Goal: Information Seeking & Learning: Learn about a topic

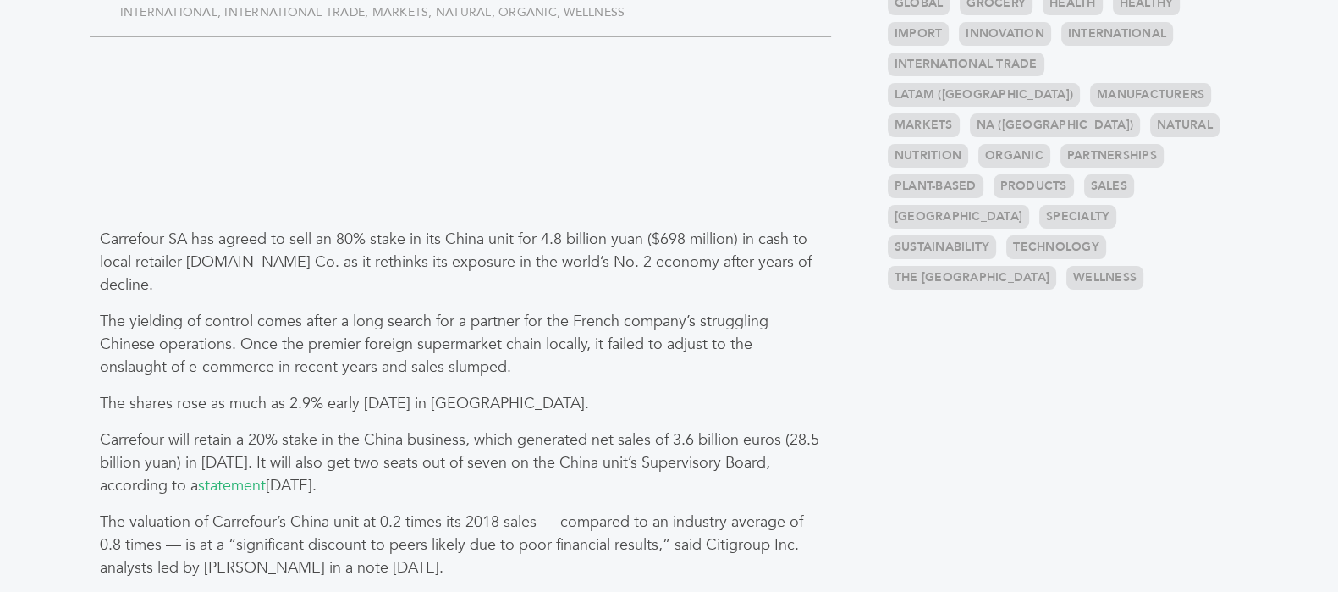
scroll to position [740, 0]
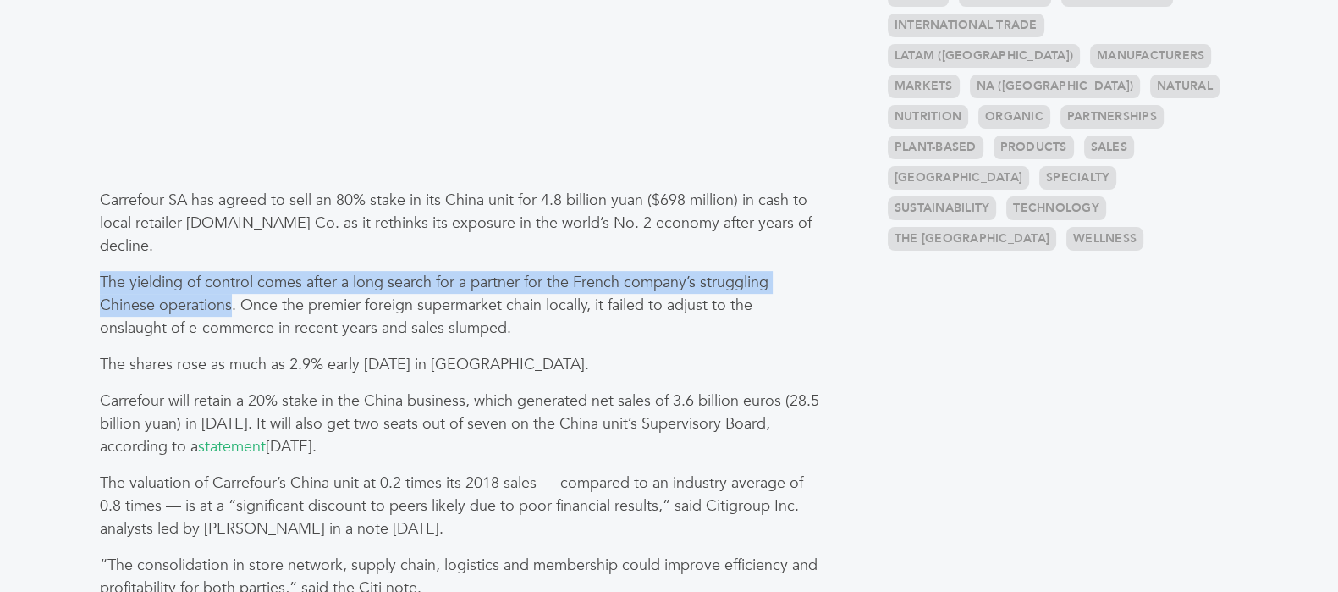
drag, startPoint x: 102, startPoint y: 281, endPoint x: 229, endPoint y: 306, distance: 129.3
click at [229, 306] on p "The yielding of control comes after a long search for a partner for the French …" at bounding box center [460, 305] width 721 height 69
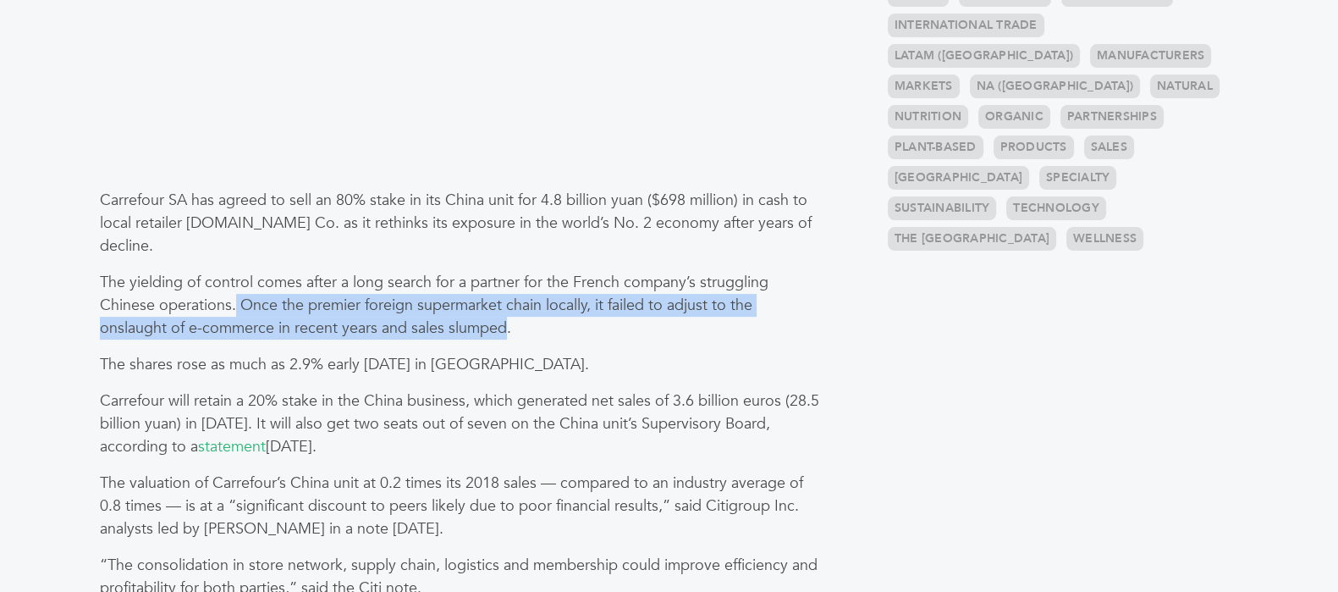
drag, startPoint x: 237, startPoint y: 305, endPoint x: 508, endPoint y: 330, distance: 272.0
click at [508, 330] on p "The yielding of control comes after a long search for a partner for the French …" at bounding box center [460, 305] width 721 height 69
click at [272, 309] on p "The yielding of control comes after a long search for a partner for the French …" at bounding box center [460, 305] width 721 height 69
drag, startPoint x: 240, startPoint y: 305, endPoint x: 504, endPoint y: 328, distance: 265.0
click at [504, 328] on p "The yielding of control comes after a long search for a partner for the French …" at bounding box center [460, 305] width 721 height 69
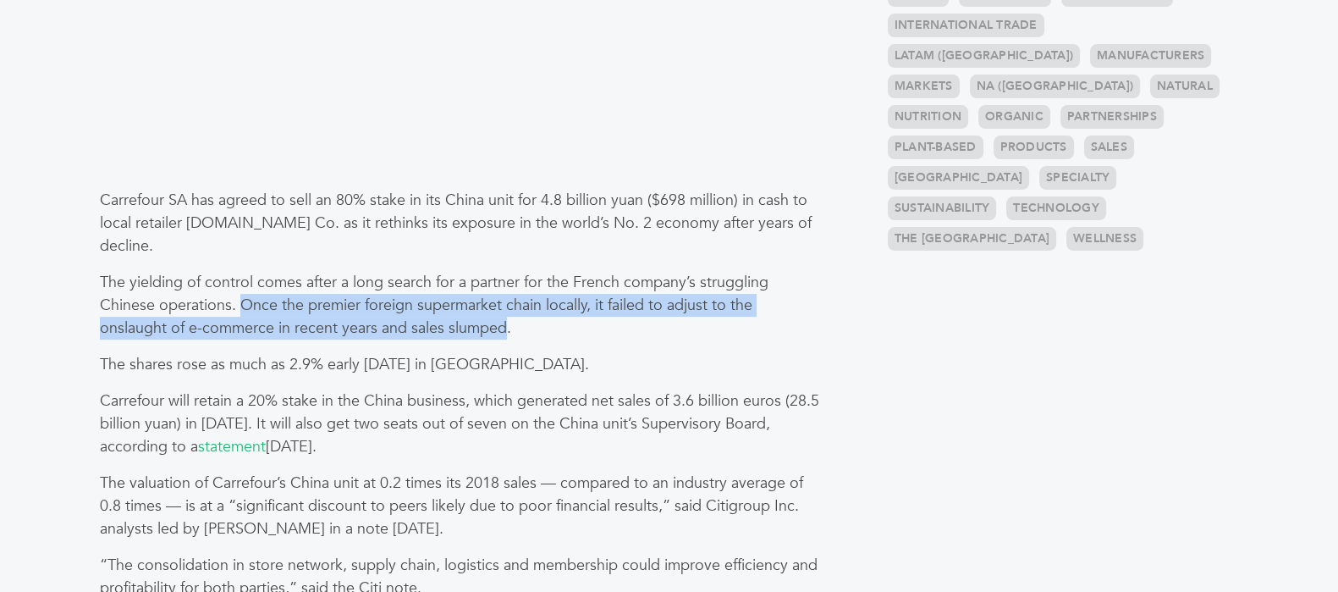
click at [267, 320] on p "The yielding of control comes after a long search for a partner for the French …" at bounding box center [460, 305] width 721 height 69
drag, startPoint x: 239, startPoint y: 300, endPoint x: 504, endPoint y: 328, distance: 267.1
click at [504, 328] on p "The yielding of control comes after a long search for a partner for the French …" at bounding box center [460, 305] width 721 height 69
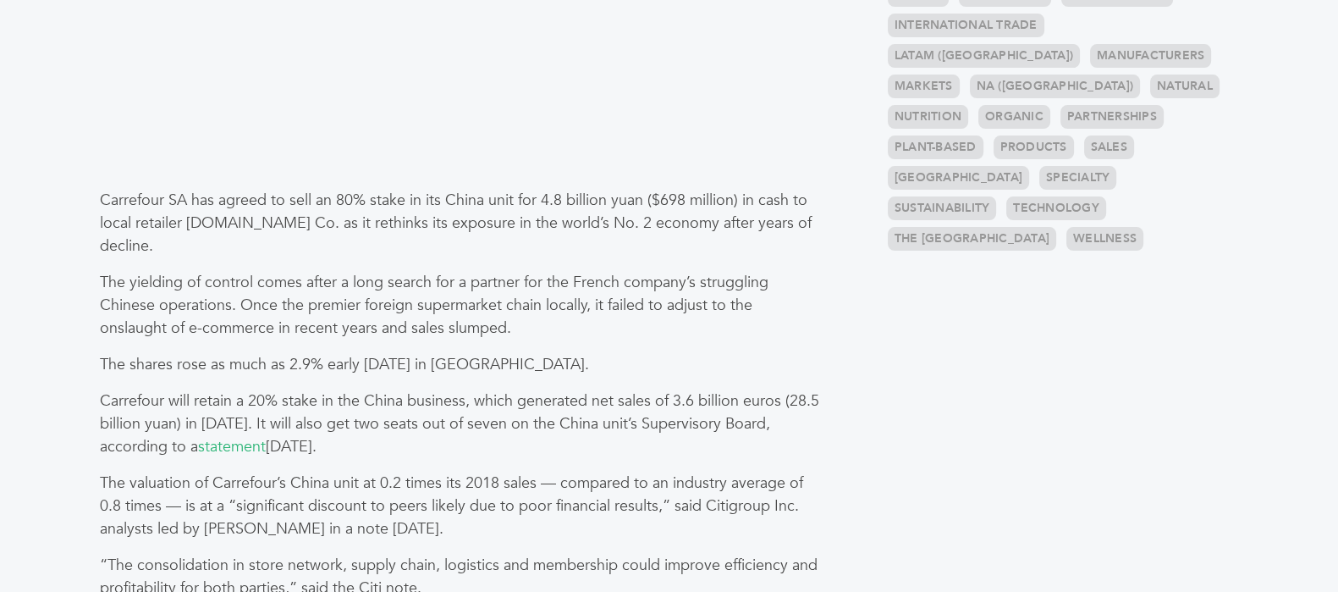
click at [512, 328] on p "The yielding of control comes after a long search for a partner for the French …" at bounding box center [460, 305] width 721 height 69
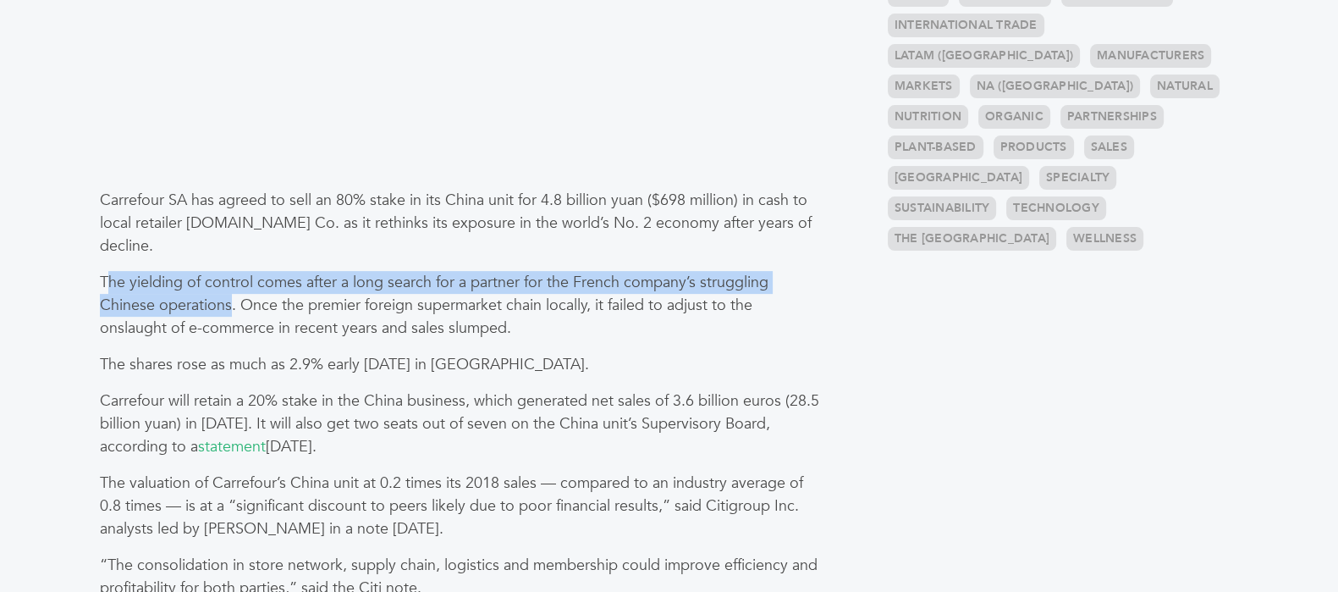
drag, startPoint x: 111, startPoint y: 279, endPoint x: 225, endPoint y: 305, distance: 117.0
click at [229, 306] on p "The yielding of control comes after a long search for a partner for the French …" at bounding box center [460, 305] width 721 height 69
click at [124, 284] on p "The yielding of control comes after a long search for a partner for the French …" at bounding box center [460, 305] width 721 height 69
drag, startPoint x: 99, startPoint y: 279, endPoint x: 228, endPoint y: 300, distance: 130.4
click at [228, 300] on p "The yielding of control comes after a long search for a partner for the French …" at bounding box center [460, 305] width 721 height 69
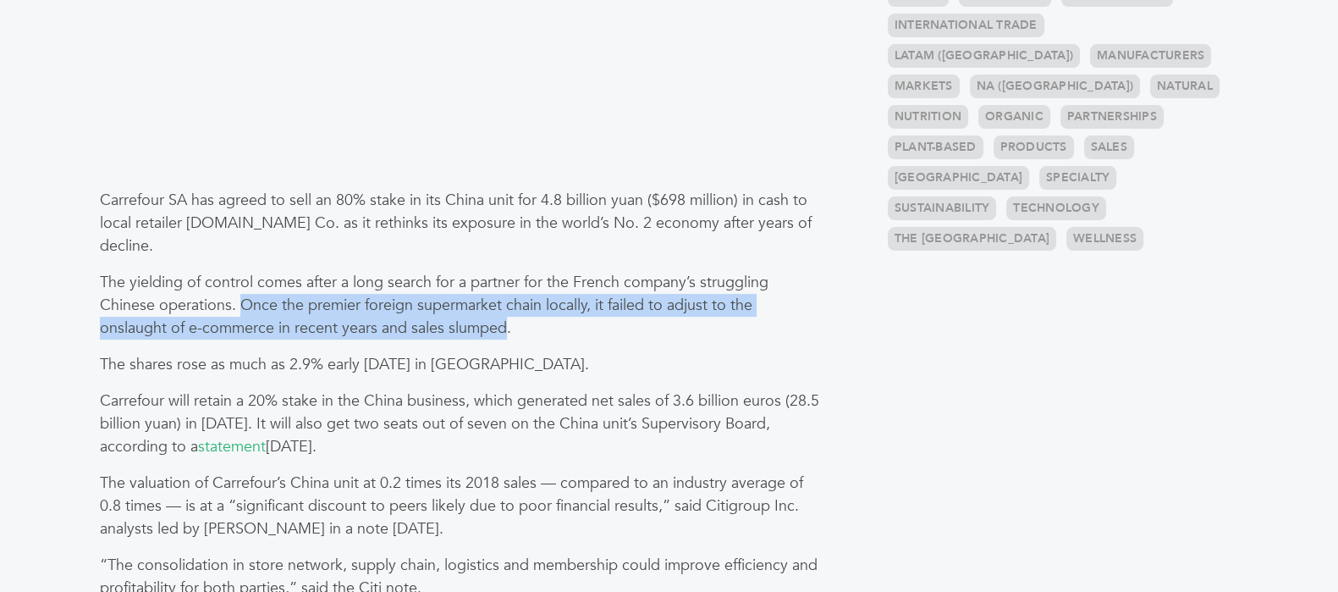
drag, startPoint x: 238, startPoint y: 301, endPoint x: 504, endPoint y: 334, distance: 267.8
click at [504, 334] on p "The yielding of control comes after a long search for a partner for the French …" at bounding box center [460, 305] width 721 height 69
click at [294, 309] on p "The yielding of control comes after a long search for a partner for the French …" at bounding box center [460, 305] width 721 height 69
drag, startPoint x: 322, startPoint y: 303, endPoint x: 505, endPoint y: 324, distance: 184.0
click at [505, 324] on p "The yielding of control comes after a long search for a partner for the French …" at bounding box center [460, 305] width 721 height 69
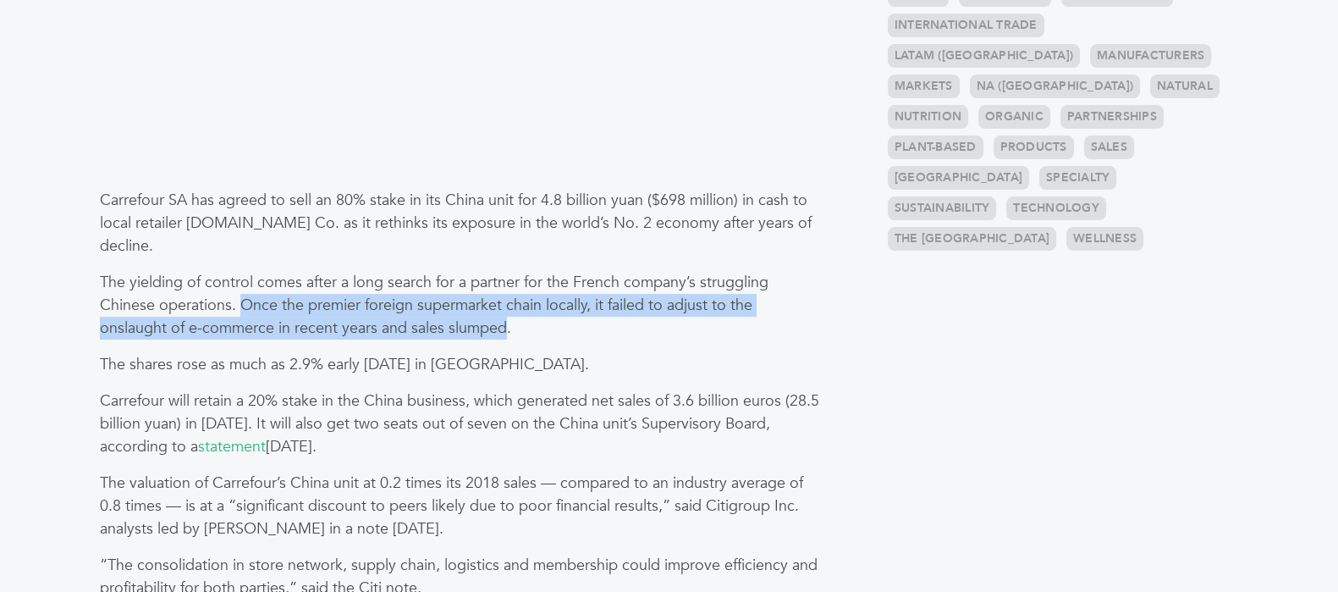
click at [395, 306] on p "The yielding of control comes after a long search for a partner for the French …" at bounding box center [460, 305] width 721 height 69
click at [314, 307] on p "The yielding of control comes after a long search for a partner for the French …" at bounding box center [460, 305] width 721 height 69
drag, startPoint x: 239, startPoint y: 302, endPoint x: 503, endPoint y: 330, distance: 265.5
click at [503, 330] on p "The yielding of control comes after a long search for a partner for the French …" at bounding box center [460, 305] width 721 height 69
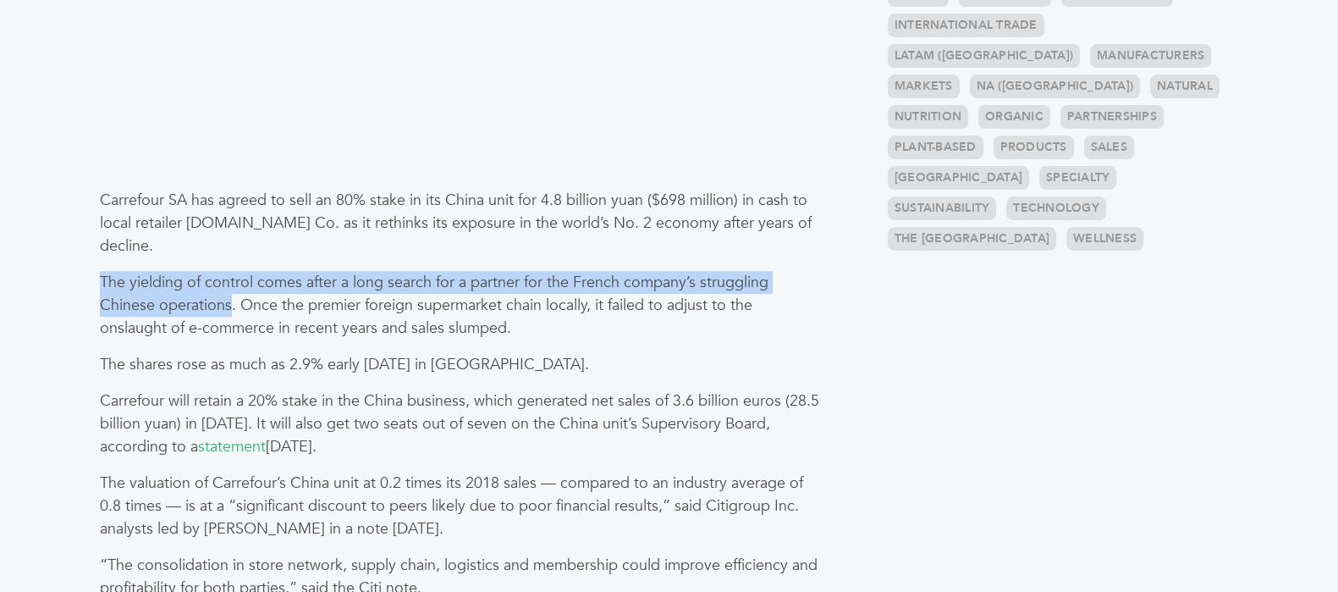
drag, startPoint x: 101, startPoint y: 279, endPoint x: 228, endPoint y: 311, distance: 130.8
click at [228, 311] on p "The yielding of control comes after a long search for a partner for the French …" at bounding box center [460, 305] width 721 height 69
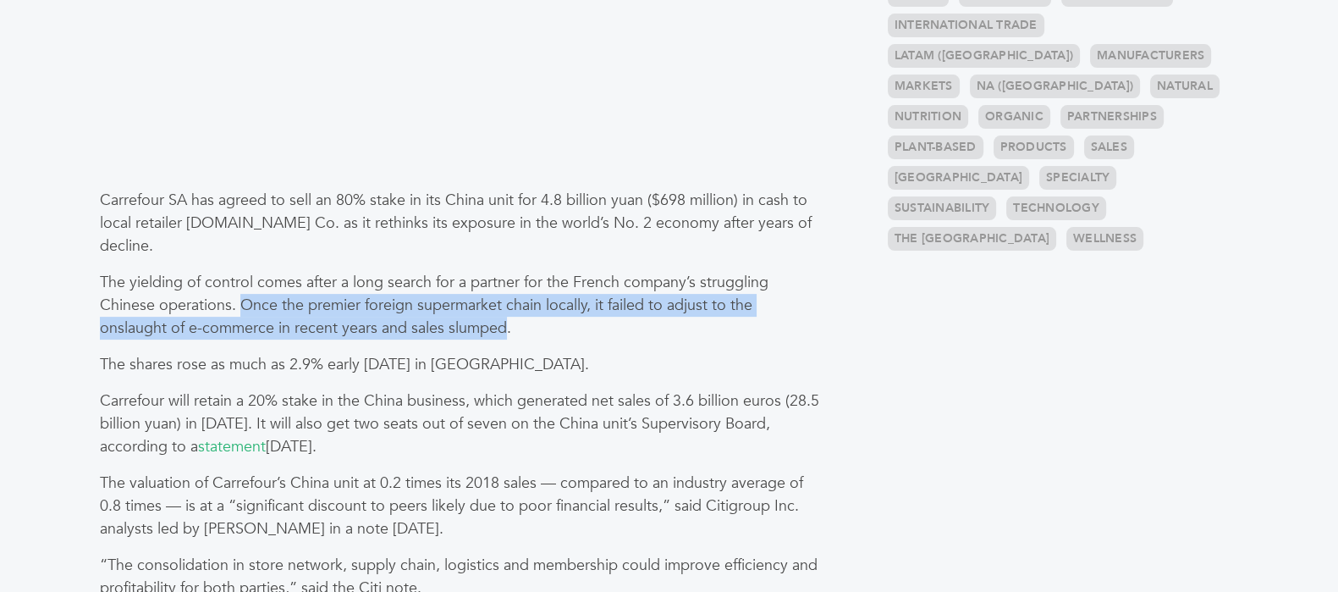
drag, startPoint x: 240, startPoint y: 309, endPoint x: 508, endPoint y: 324, distance: 267.9
click at [508, 324] on p "The yielding of control comes after a long search for a partner for the French …" at bounding box center [460, 305] width 721 height 69
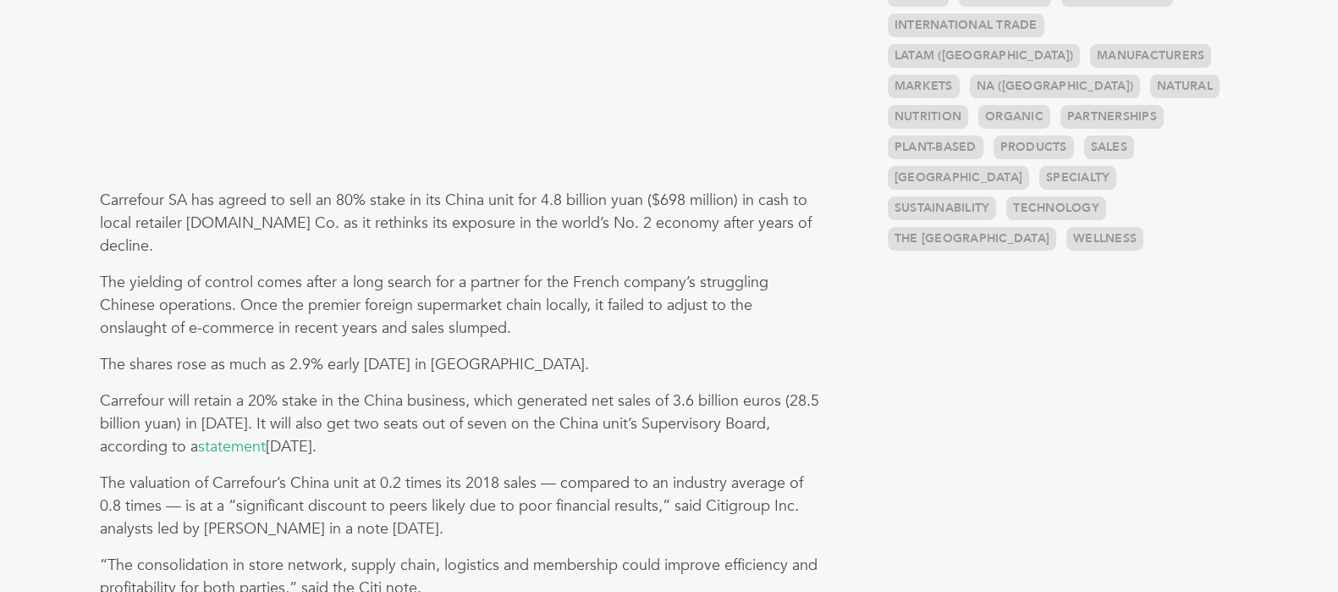
click at [509, 328] on p "The yielding of control comes after a long search for a partner for the French …" at bounding box center [460, 305] width 721 height 69
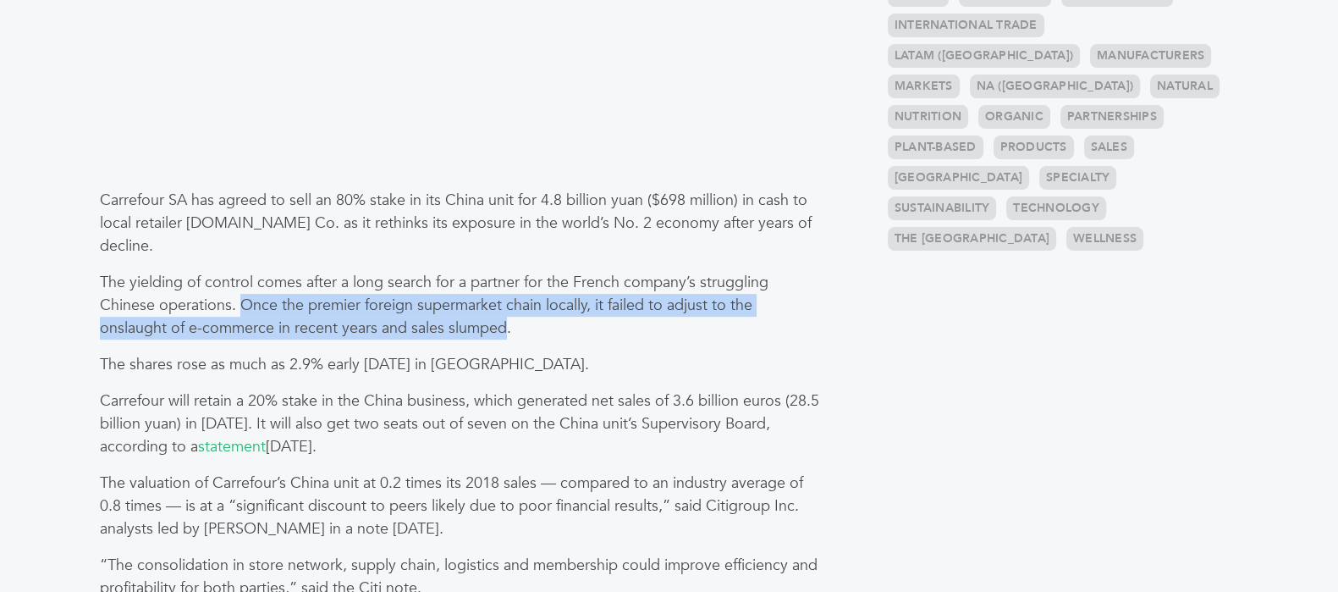
drag, startPoint x: 490, startPoint y: 326, endPoint x: 242, endPoint y: 300, distance: 249.3
click at [242, 300] on p "The yielding of control comes after a long search for a partner for the French …" at bounding box center [460, 305] width 721 height 69
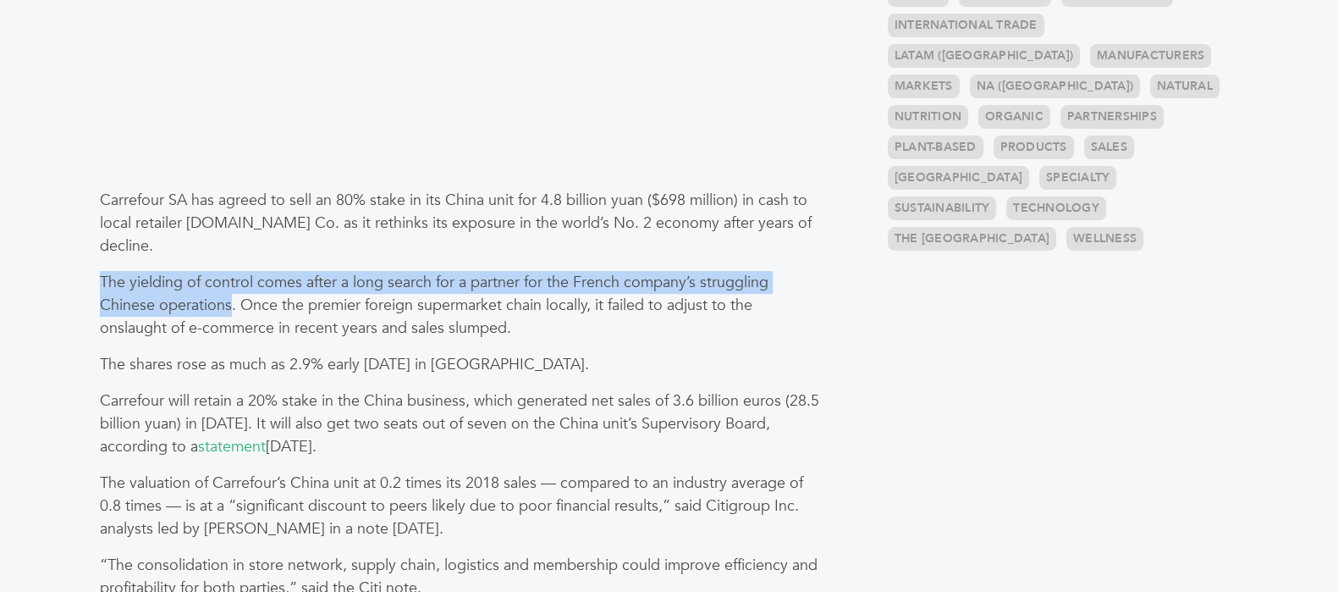
drag, startPoint x: 229, startPoint y: 305, endPoint x: 94, endPoint y: 288, distance: 136.5
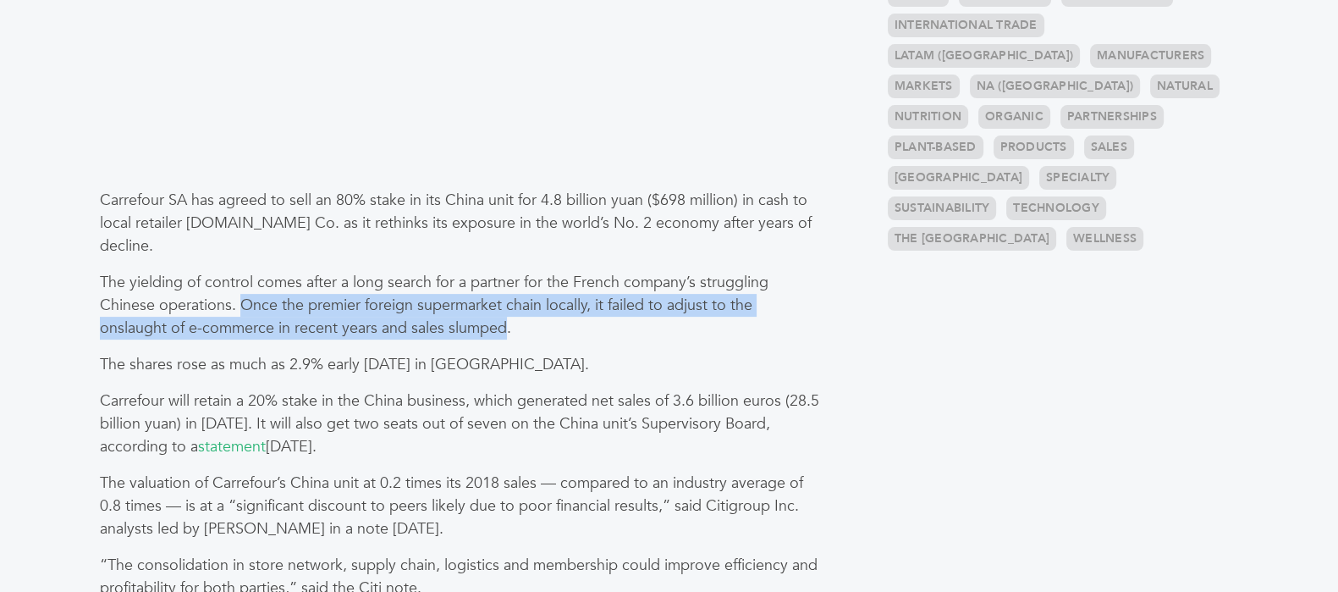
drag, startPoint x: 240, startPoint y: 300, endPoint x: 507, endPoint y: 324, distance: 267.6
click at [507, 324] on p "The yielding of control comes after a long search for a partner for the French …" at bounding box center [460, 305] width 721 height 69
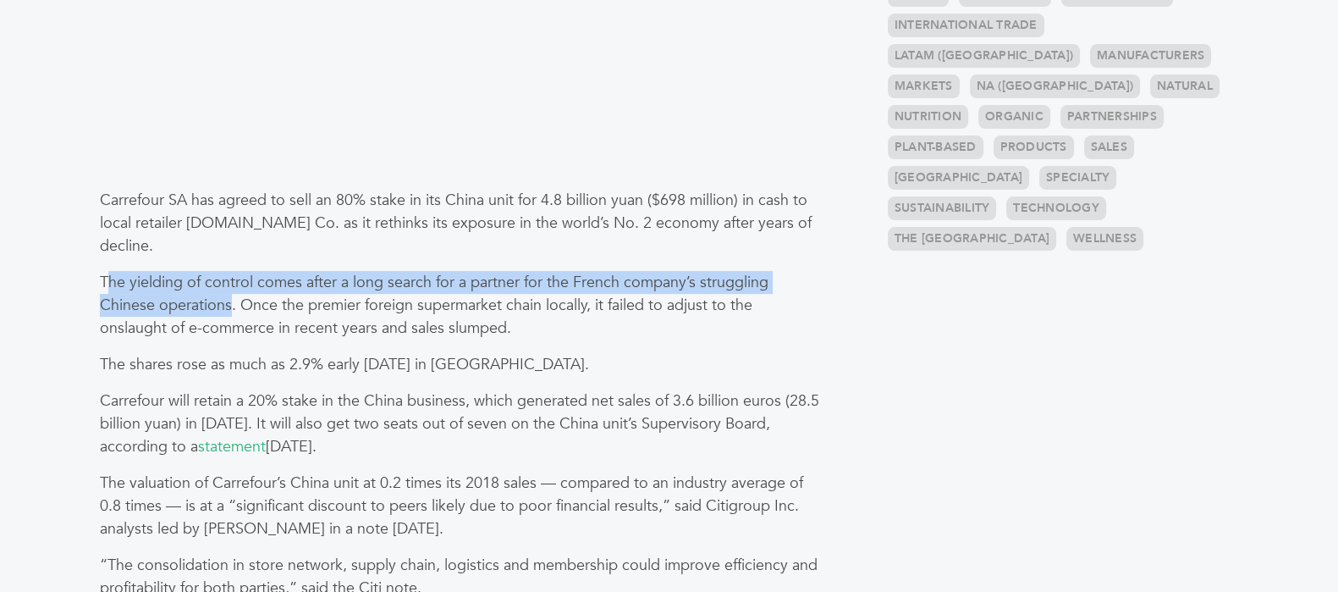
drag, startPoint x: 105, startPoint y: 280, endPoint x: 229, endPoint y: 300, distance: 125.2
click at [229, 300] on p "The yielding of control comes after a long search for a partner for the French …" at bounding box center [460, 305] width 721 height 69
click at [170, 300] on p "The yielding of control comes after a long search for a partner for the French …" at bounding box center [460, 305] width 721 height 69
drag, startPoint x: 101, startPoint y: 284, endPoint x: 229, endPoint y: 307, distance: 130.0
click at [229, 307] on p "The yielding of control comes after a long search for a partner for the French …" at bounding box center [460, 305] width 721 height 69
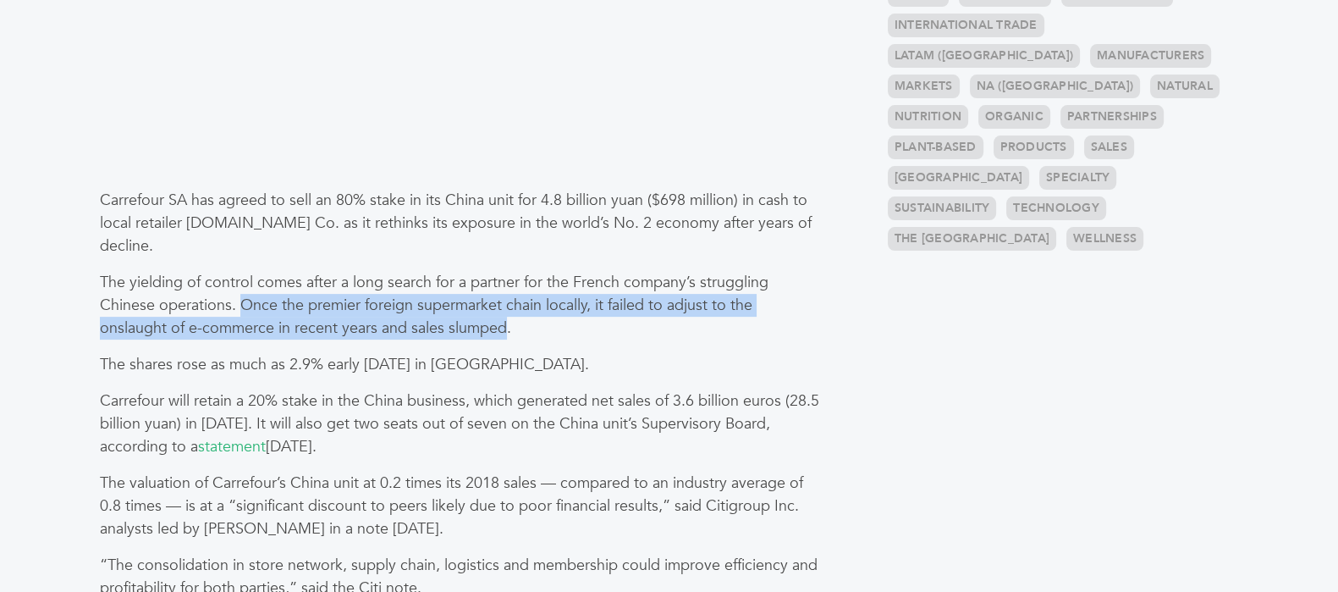
drag, startPoint x: 241, startPoint y: 302, endPoint x: 504, endPoint y: 334, distance: 265.2
click at [504, 334] on p "The yielding of control comes after a long search for a partner for the French …" at bounding box center [460, 305] width 721 height 69
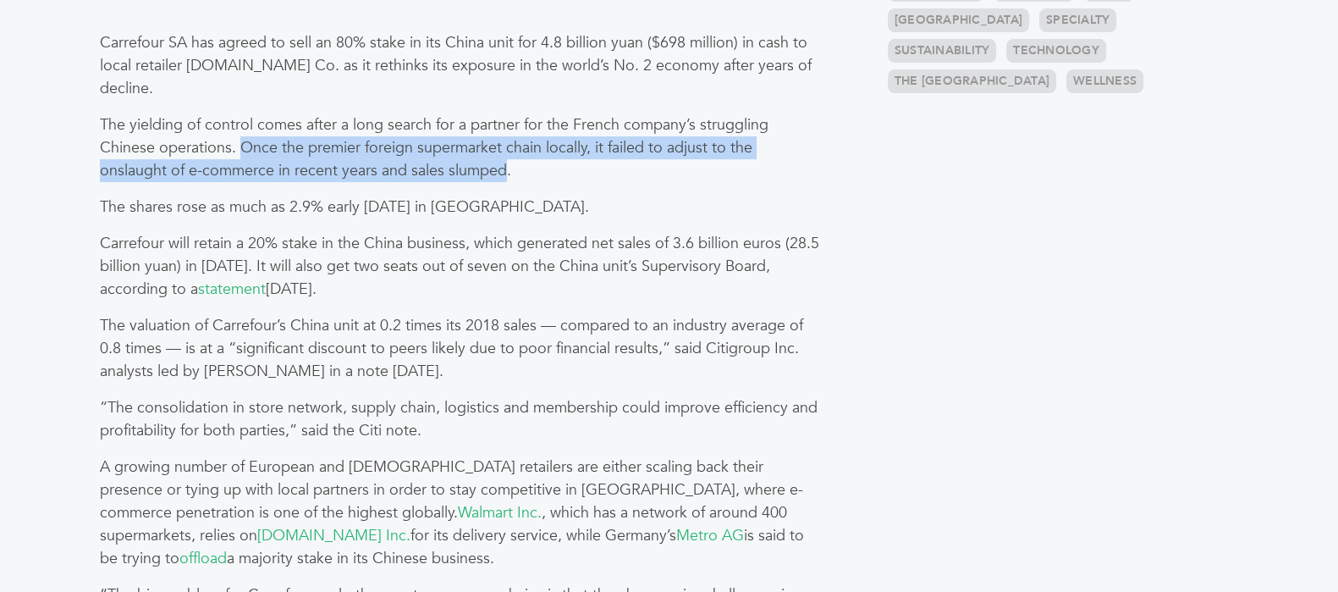
scroll to position [845, 0]
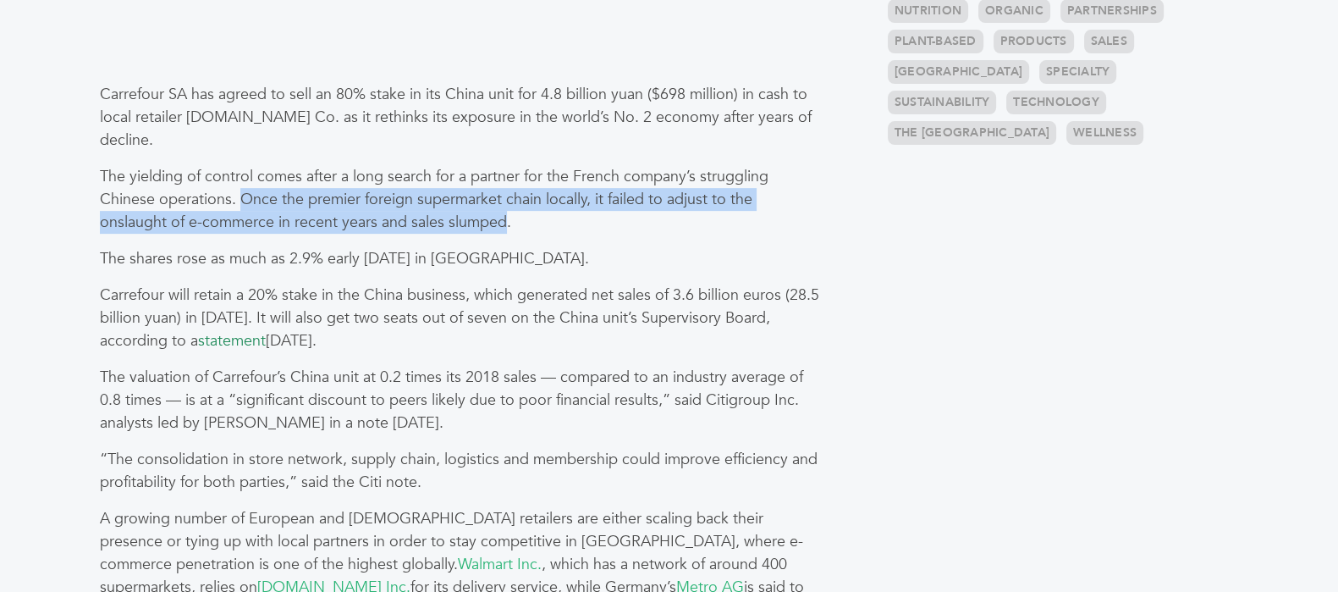
click at [217, 336] on link "statement" at bounding box center [232, 340] width 68 height 21
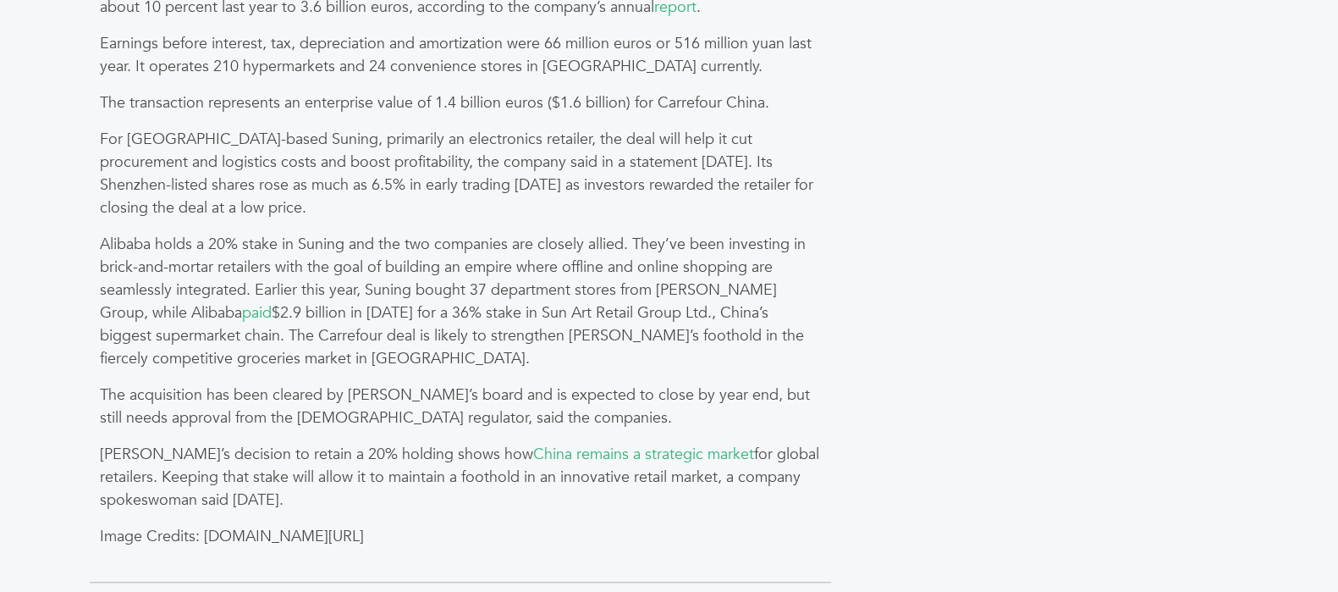
scroll to position [1692, 0]
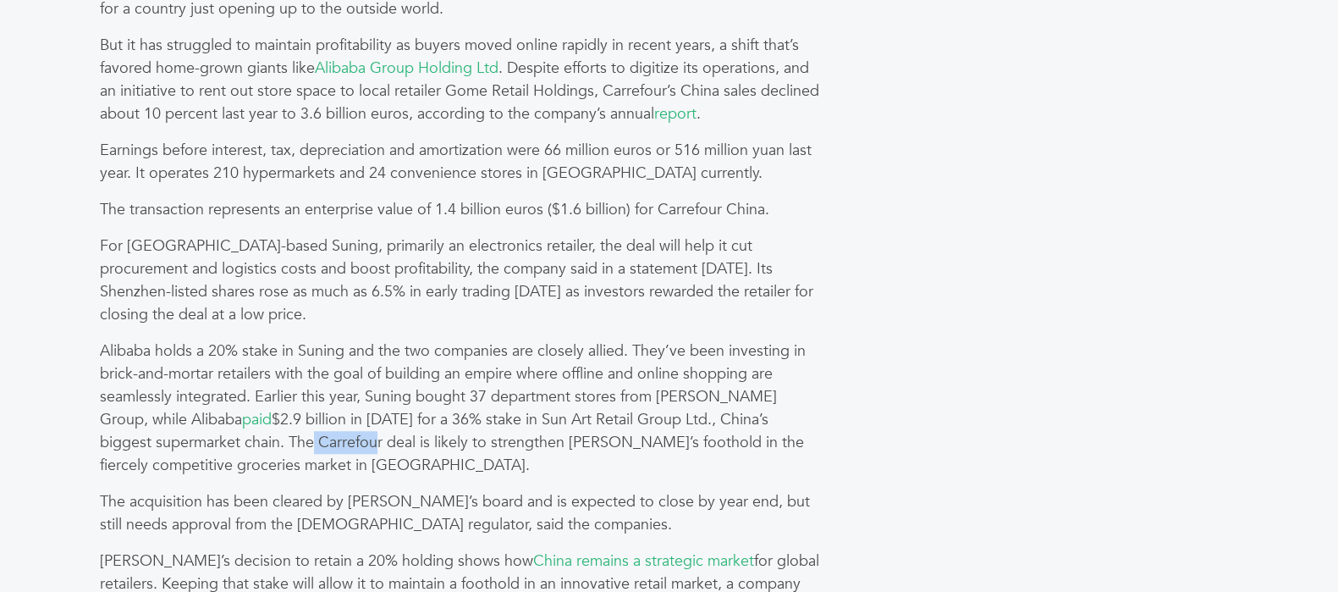
drag, startPoint x: 174, startPoint y: 440, endPoint x: 237, endPoint y: 446, distance: 62.9
click at [237, 446] on p "Alibaba holds a 20% stake in Suning and the two companies are closely allied. T…" at bounding box center [460, 407] width 721 height 137
copy p "Carrefour"
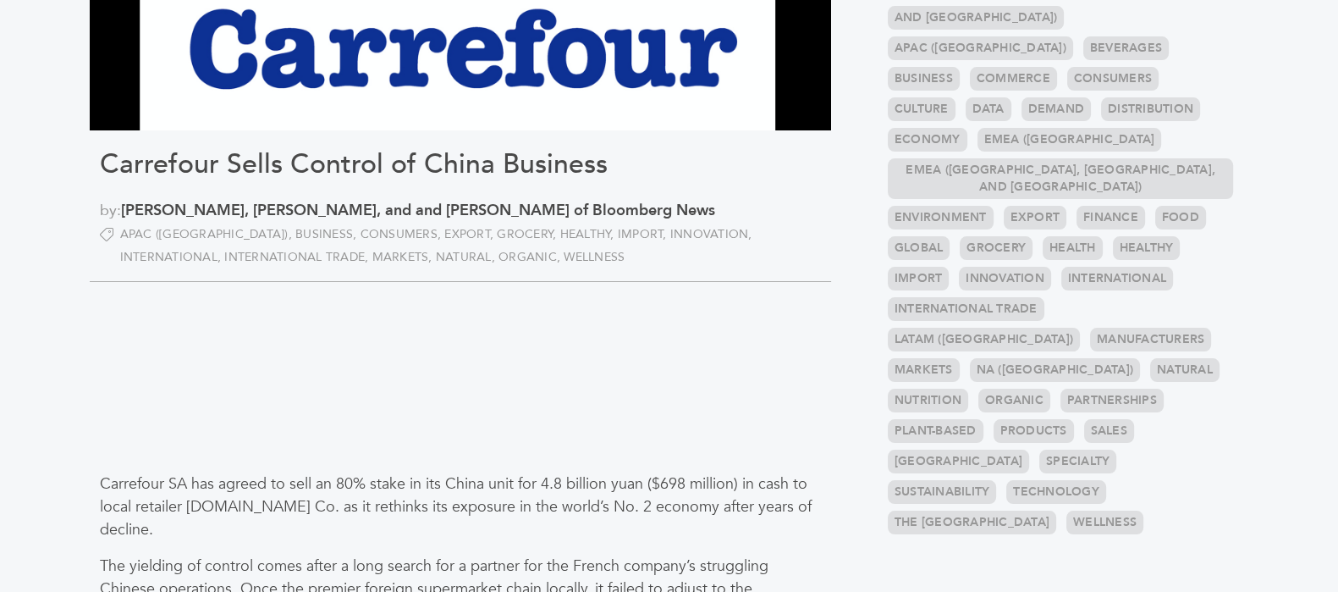
scroll to position [422, 0]
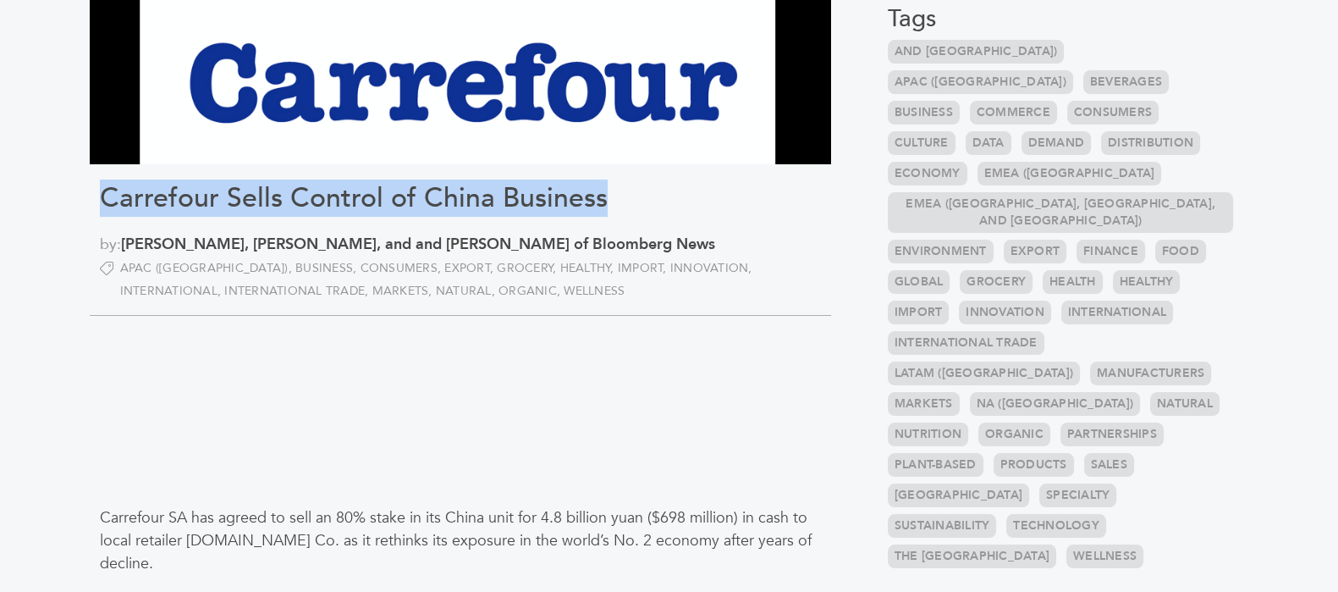
drag, startPoint x: 129, startPoint y: 196, endPoint x: 615, endPoint y: 199, distance: 486.6
click at [615, 199] on h1 "Carrefour Sells Control of China Business" at bounding box center [460, 198] width 721 height 32
copy h1 "Carrefour Sells Control of China Business"
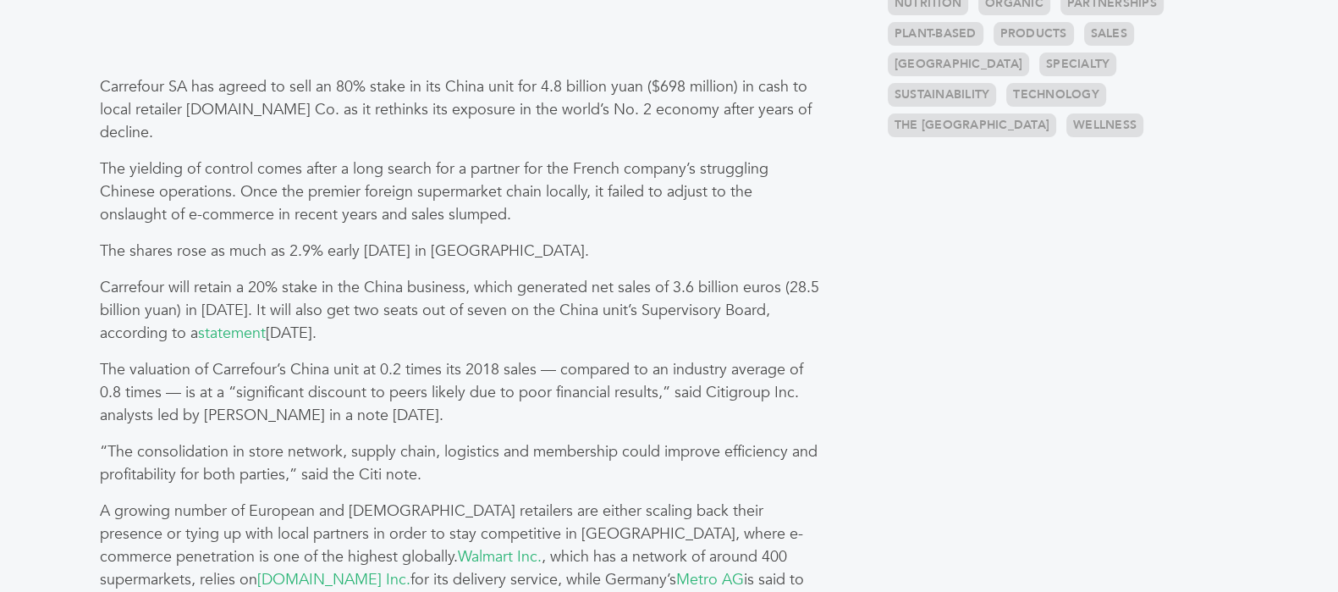
scroll to position [845, 0]
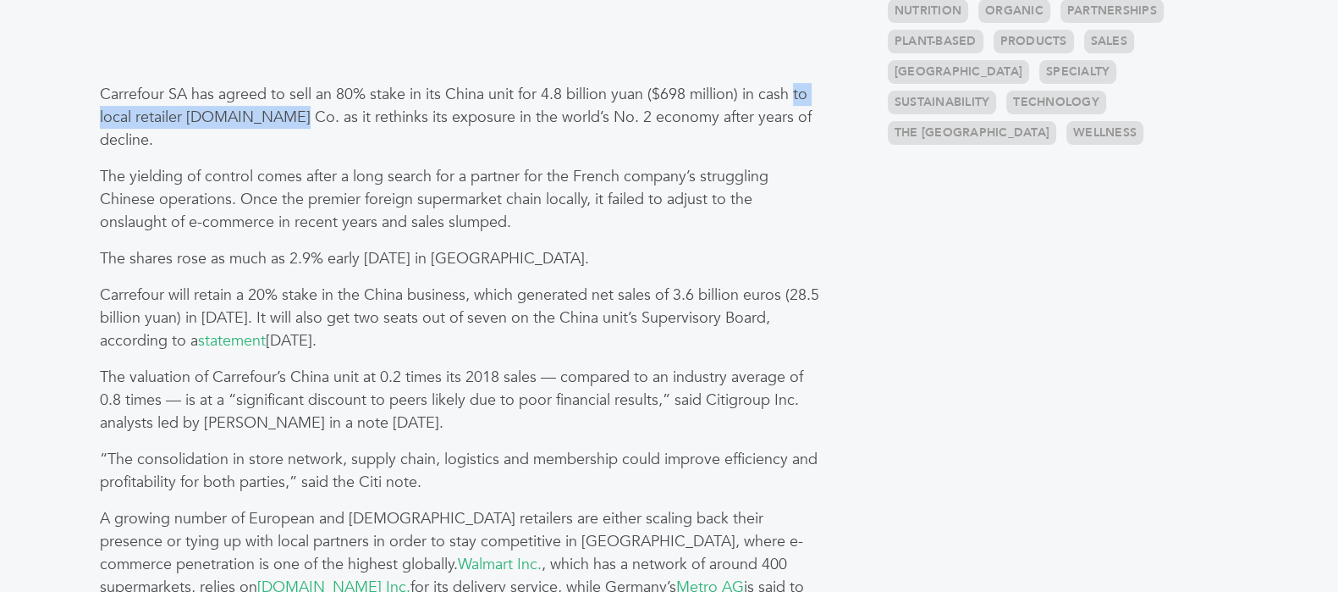
drag, startPoint x: 291, startPoint y: 116, endPoint x: 793, endPoint y: 91, distance: 502.5
click at [793, 91] on p "Carrefour SA has agreed to sell an 80% stake in its China unit for 4.8 billion …" at bounding box center [460, 117] width 721 height 69
copy p "to local retailer Suning.com Co"
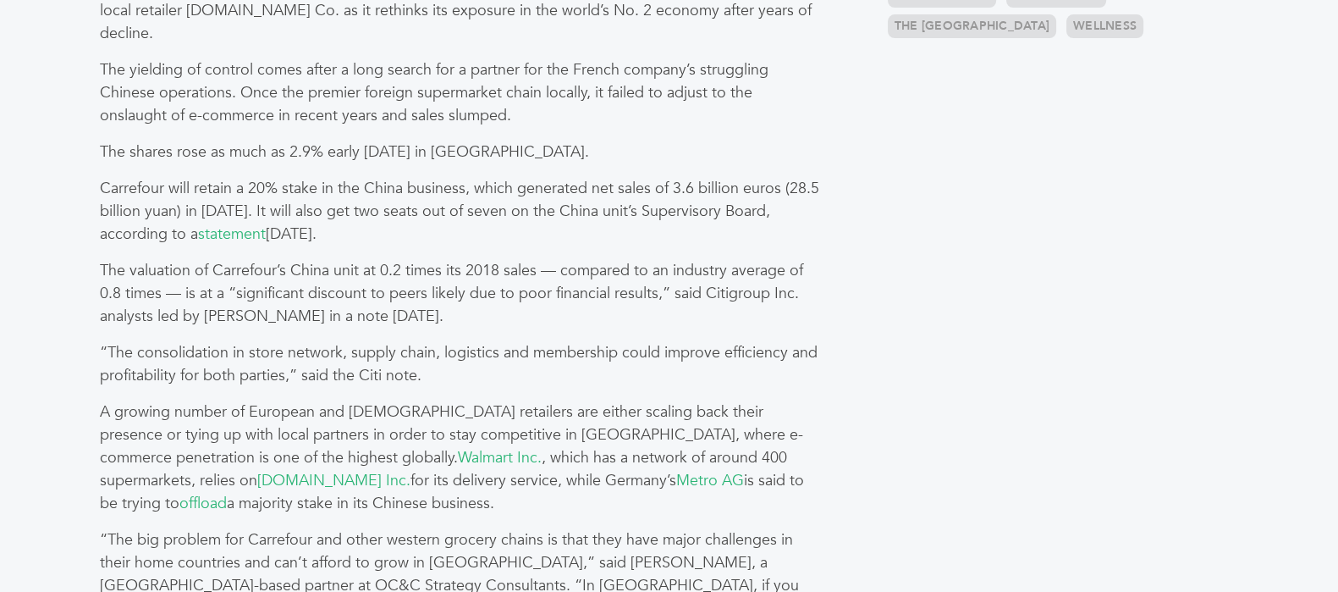
scroll to position [1058, 0]
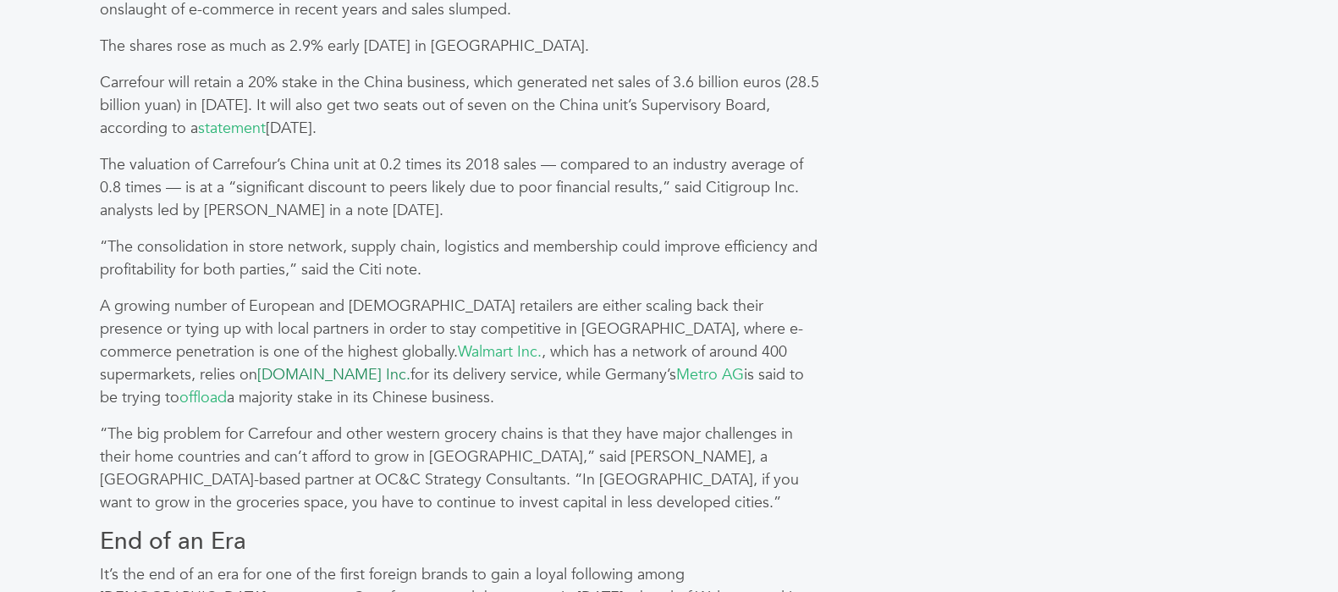
click at [410, 364] on link "JD.com Inc." at bounding box center [333, 374] width 153 height 21
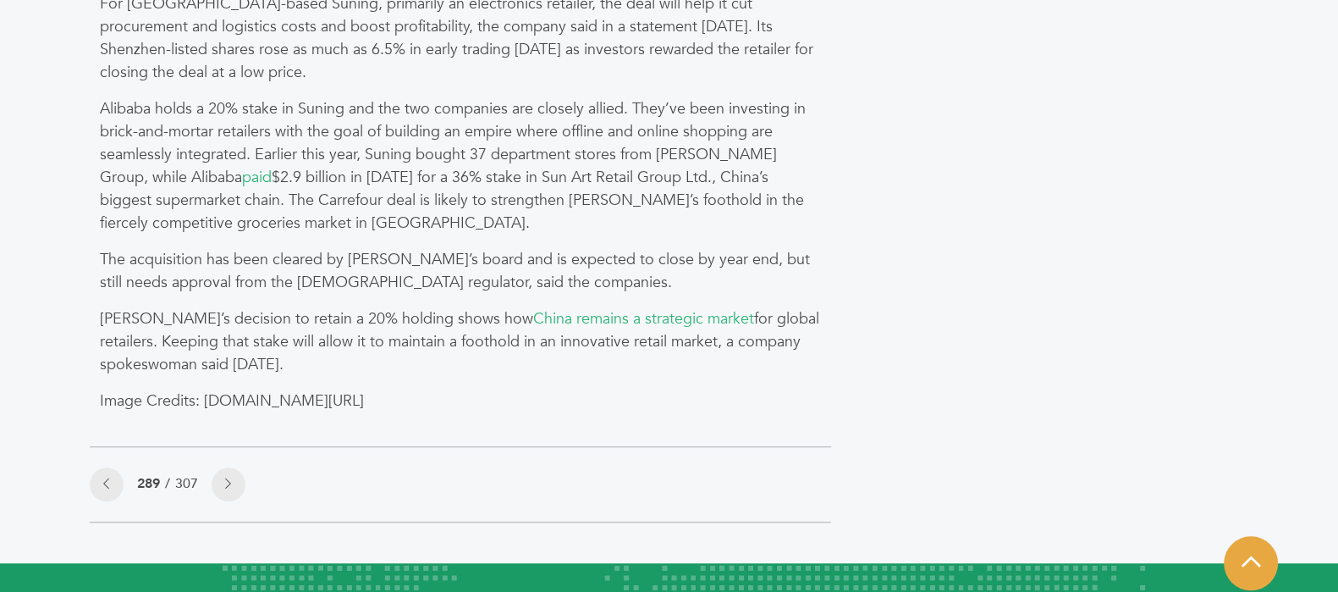
scroll to position [1692, 0]
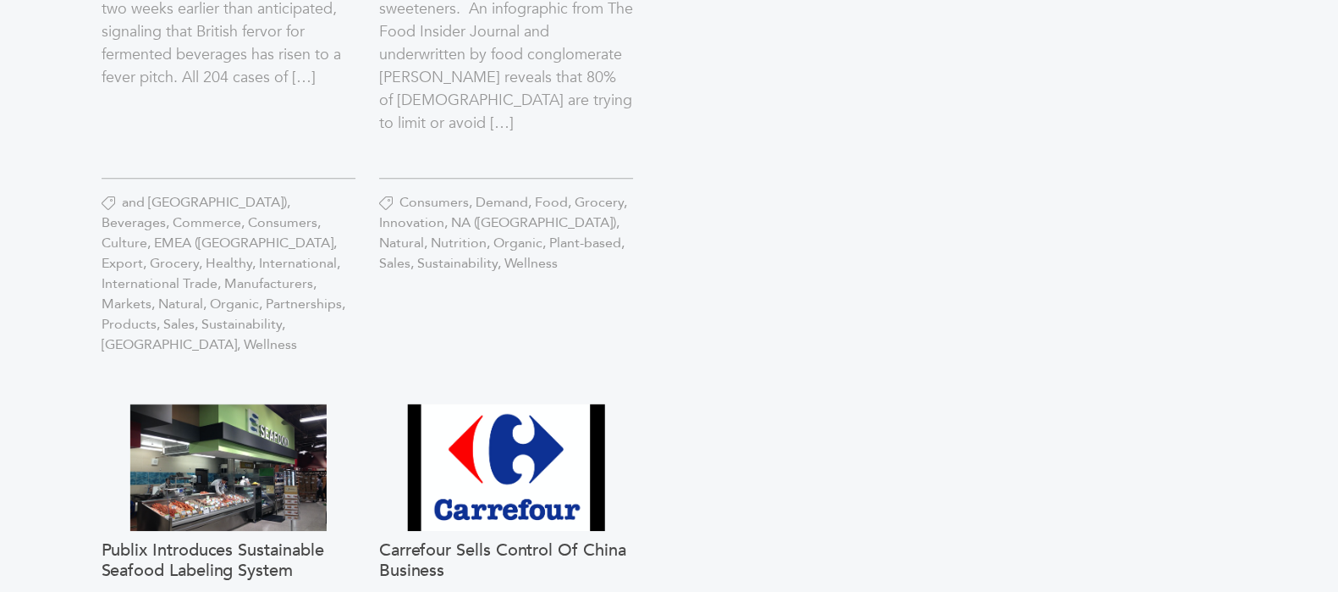
scroll to position [1402, 0]
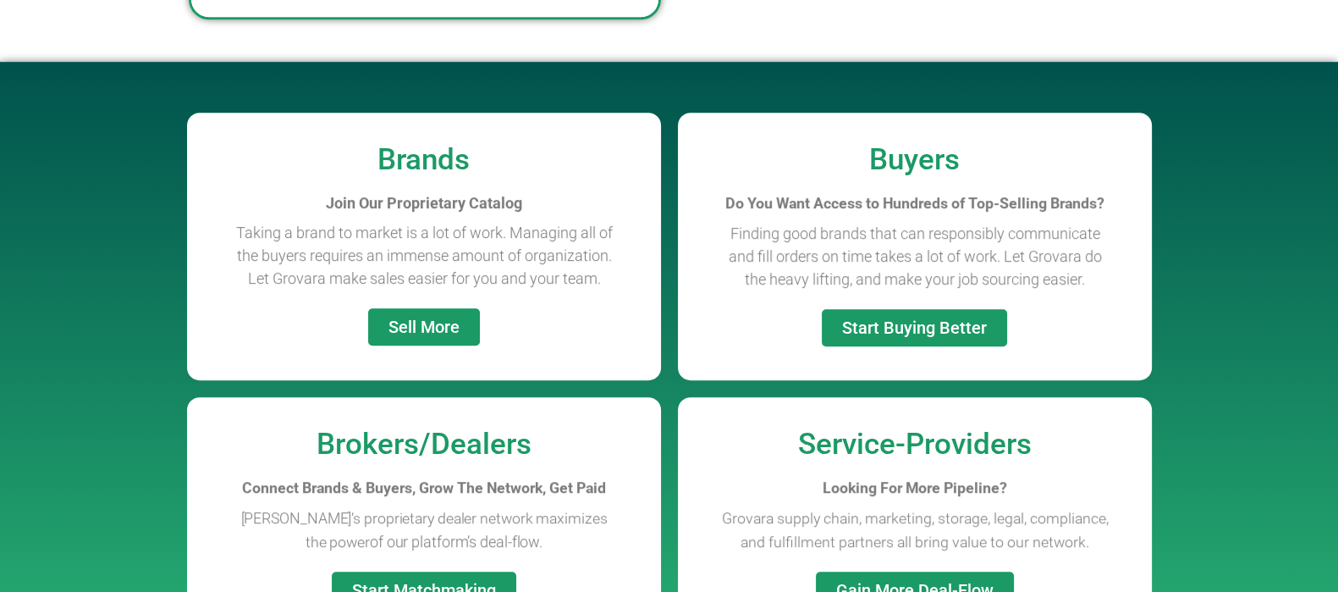
scroll to position [893, 0]
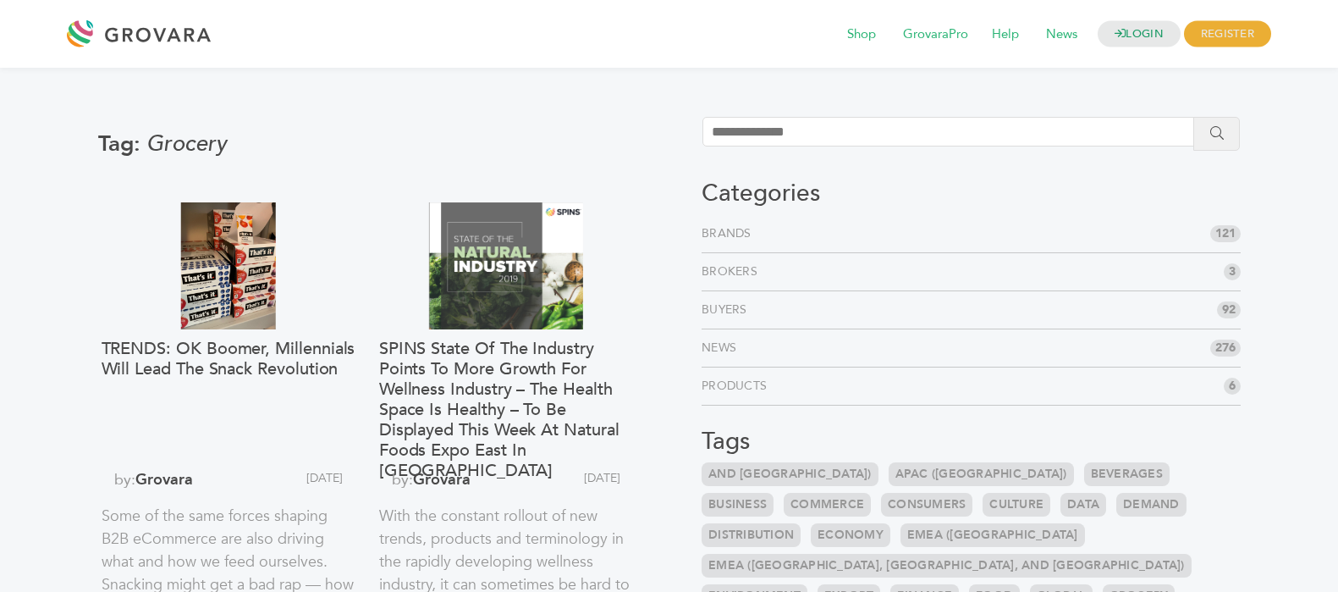
scroll to position [1402, 0]
